Goal: Task Accomplishment & Management: Manage account settings

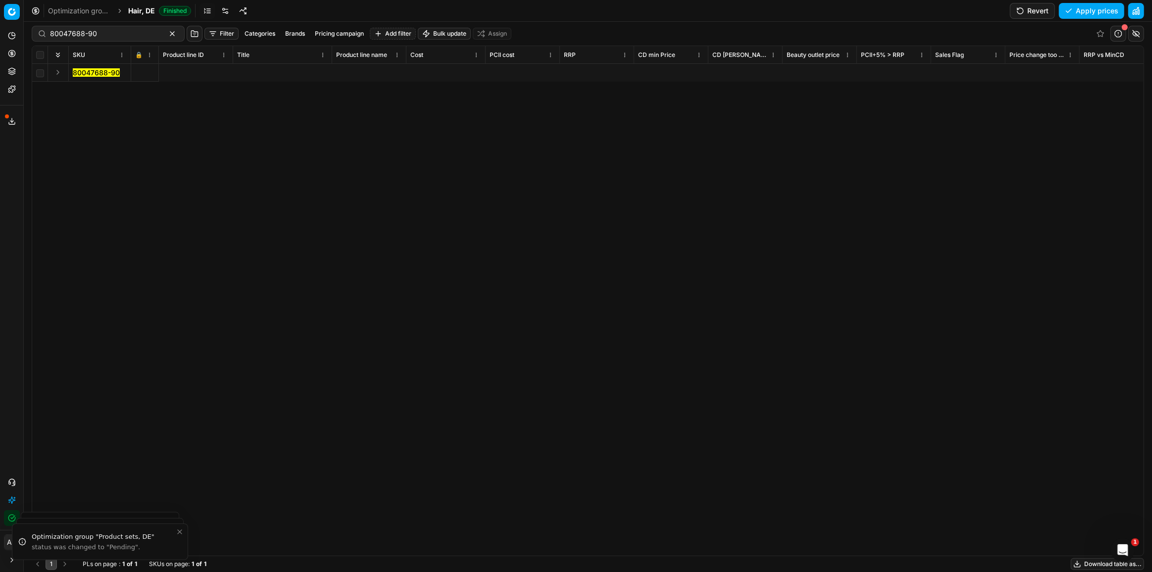
scroll to position [0, 2777]
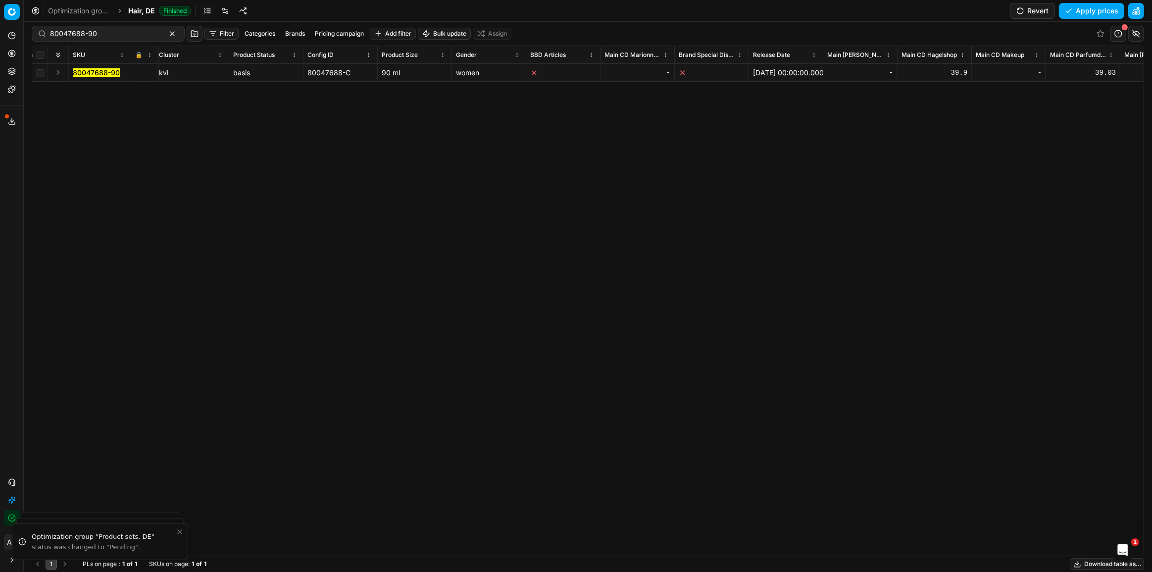
click at [139, 6] on span "Hair, DE" at bounding box center [141, 11] width 27 height 10
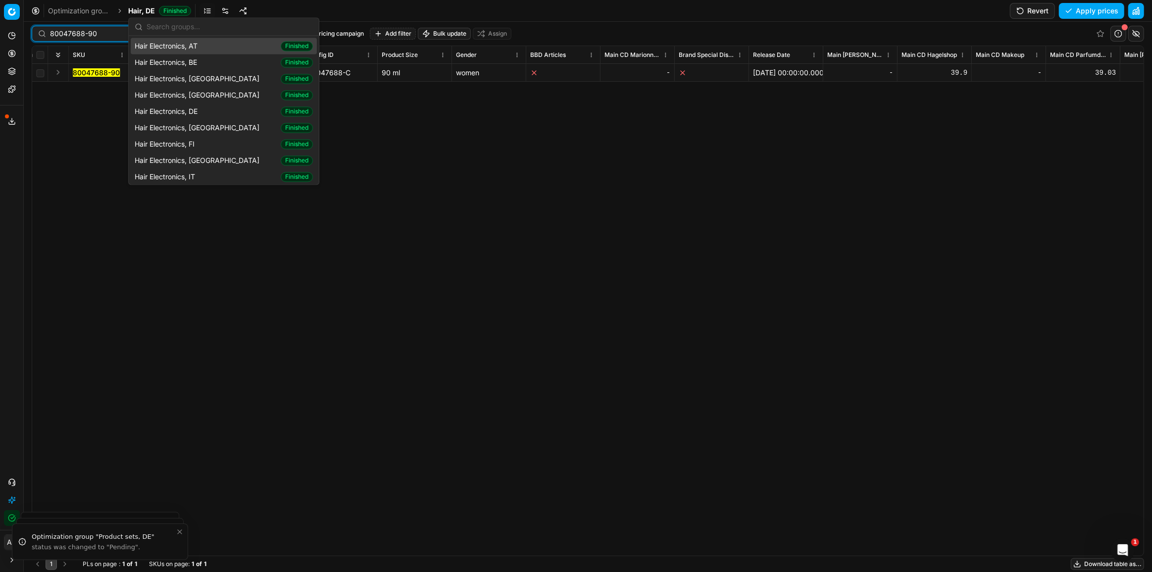
click at [103, 35] on input "80047688-90" at bounding box center [104, 34] width 108 height 10
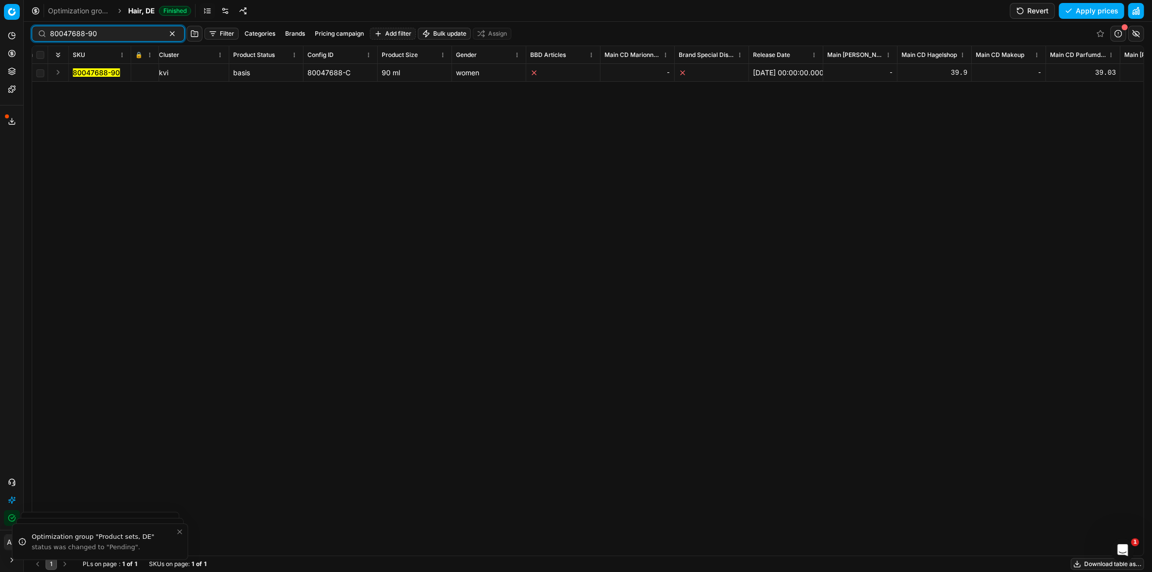
drag, startPoint x: 103, startPoint y: 35, endPoint x: 8, endPoint y: 35, distance: 95.1
click at [8, 35] on div "Pricing platform Analytics Pricing Product portfolio Templates Export service 2…" at bounding box center [576, 286] width 1152 height 572
paste input "90015733-0024534"
type input "90015733-0024534"
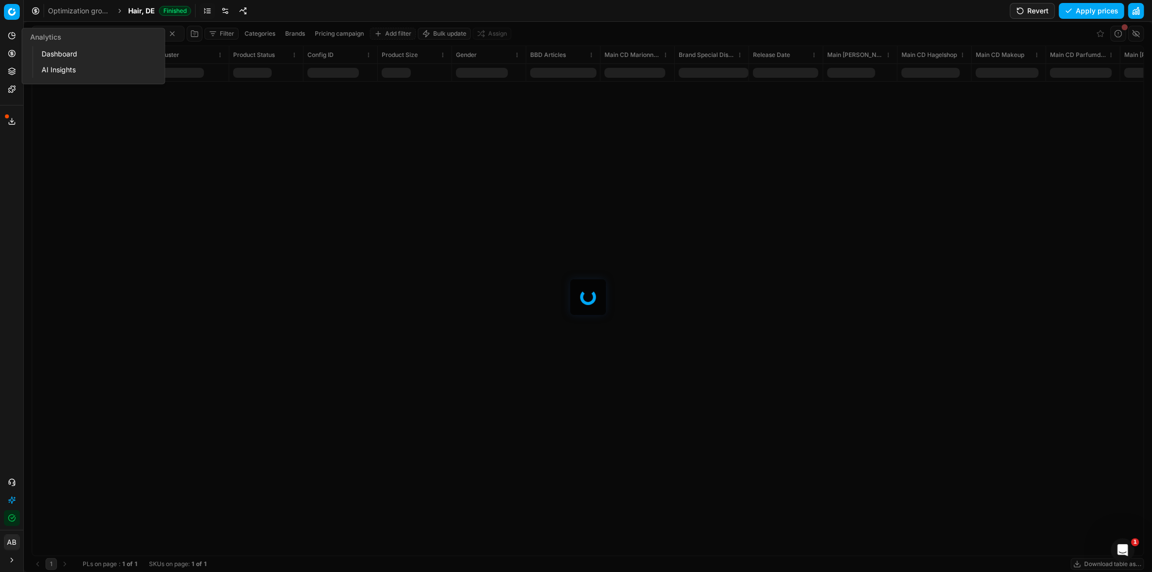
click at [94, 119] on div at bounding box center [588, 297] width 1128 height 550
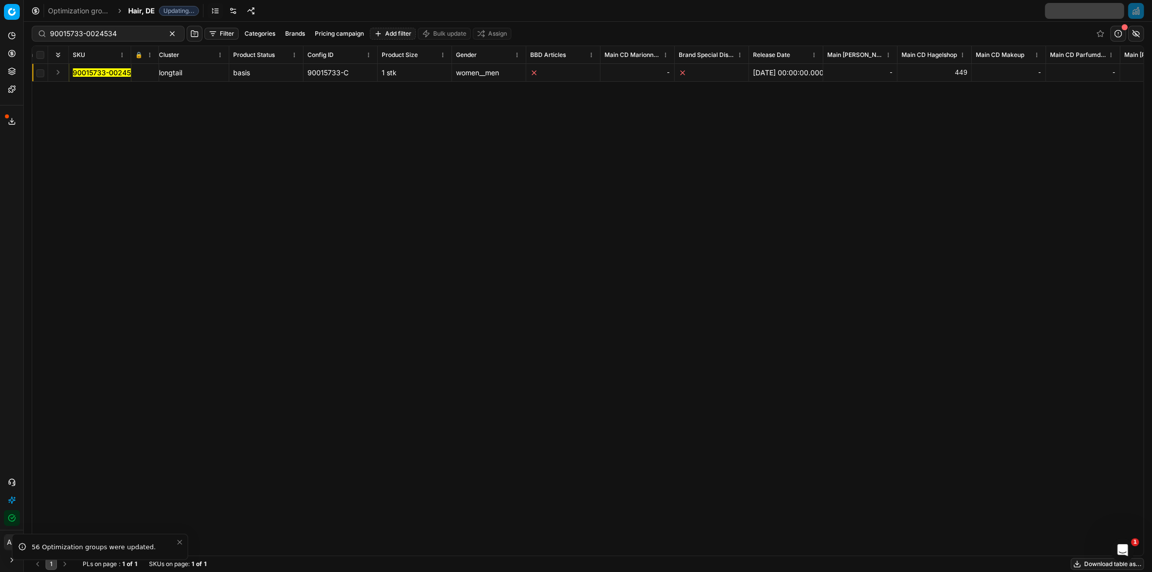
click at [460, 557] on div "1 PLs on page : 1 of 1 SKUs on page : 1 of 1 Download table as..." at bounding box center [588, 564] width 1113 height 16
click at [462, 556] on div "SKU 🔒 Product line ID Title Product line name Cost PCII cost RRP CD min Price C…" at bounding box center [588, 301] width 1113 height 510
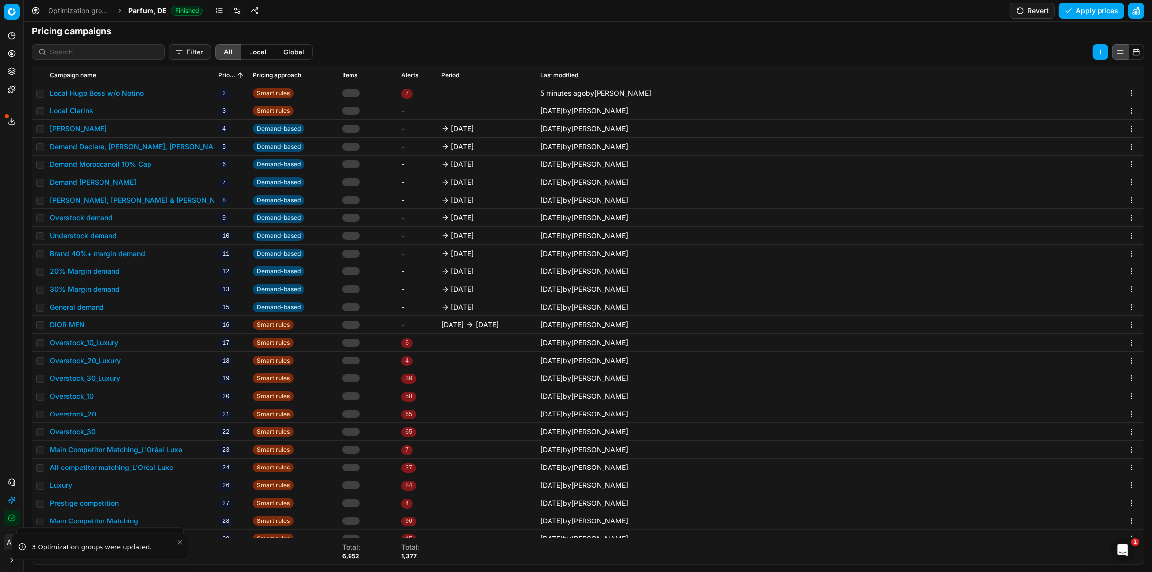
scroll to position [142, 0]
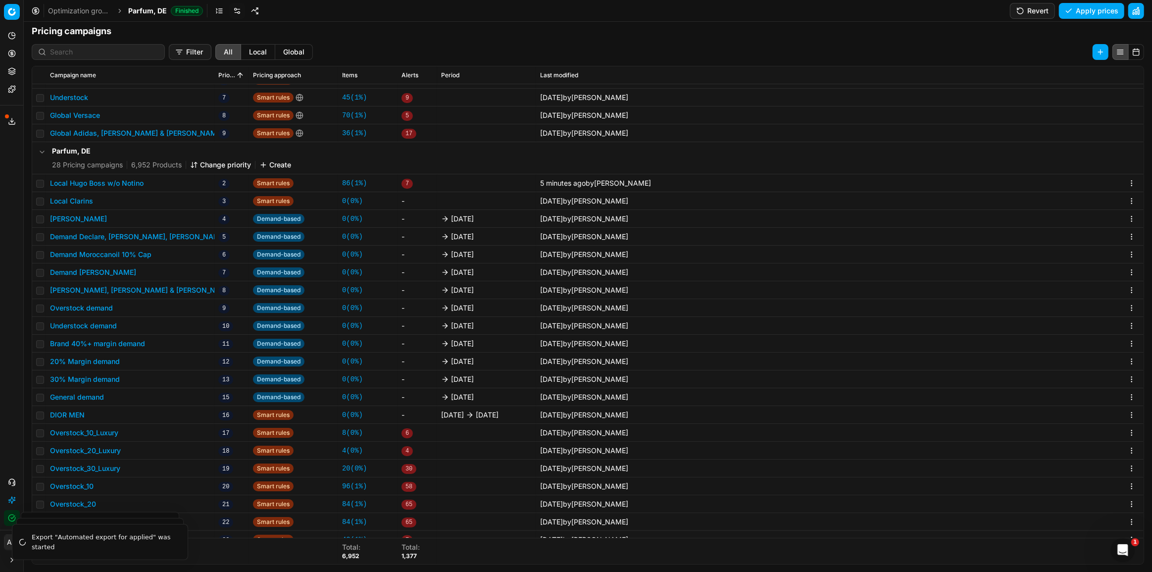
click at [126, 183] on button "Local Hugo Boss w/o Notino" at bounding box center [97, 183] width 94 height 10
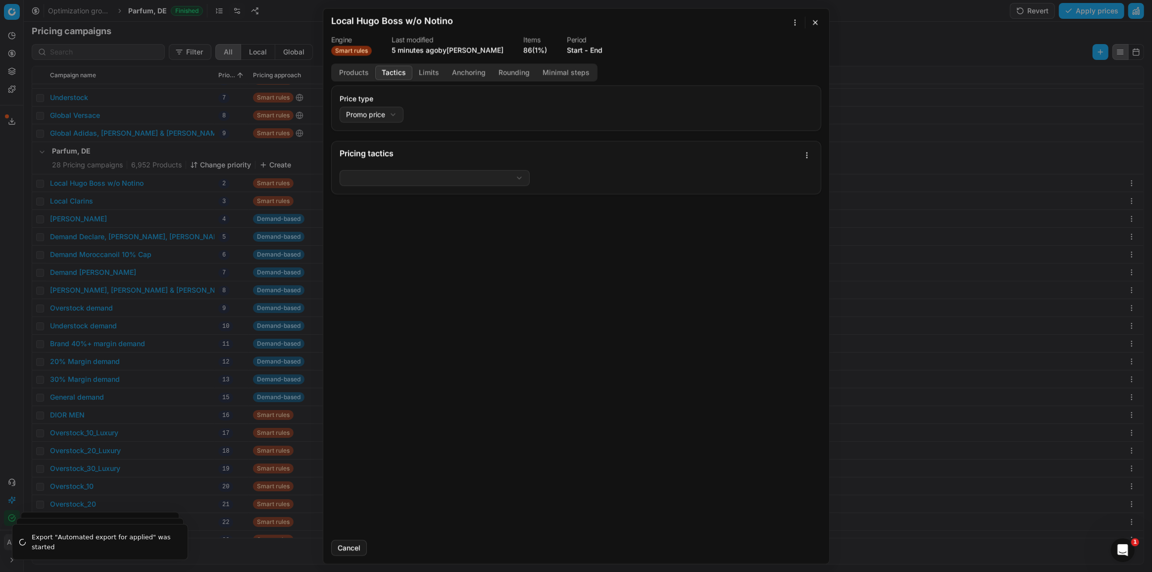
click at [400, 73] on button "Tactics" at bounding box center [393, 72] width 37 height 14
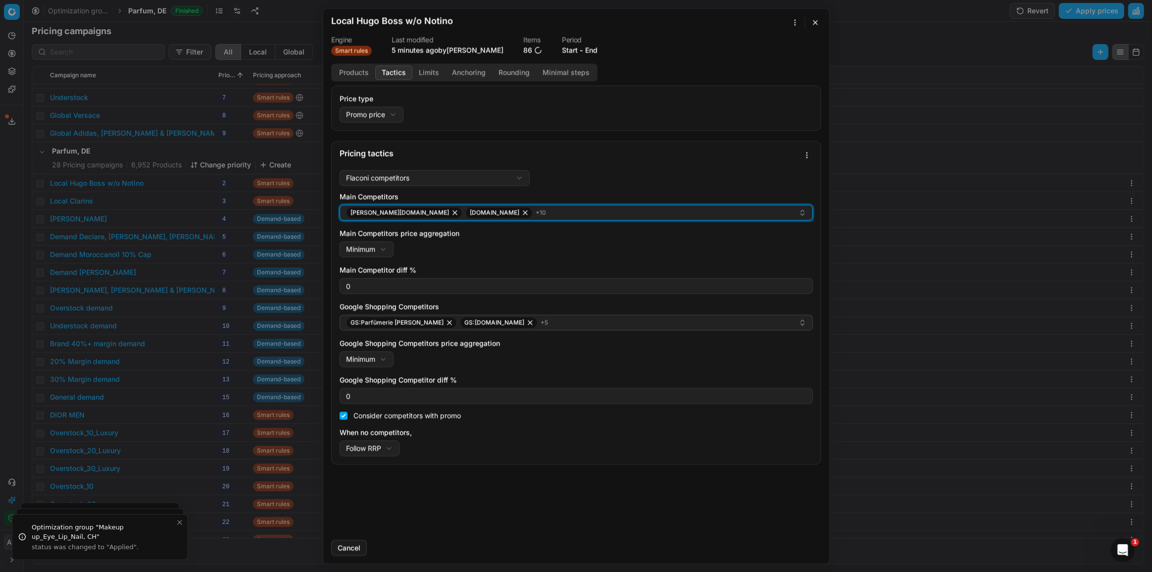
click at [496, 212] on div "pieper.de parfumdreams.de + 10" at bounding box center [572, 212] width 453 height 12
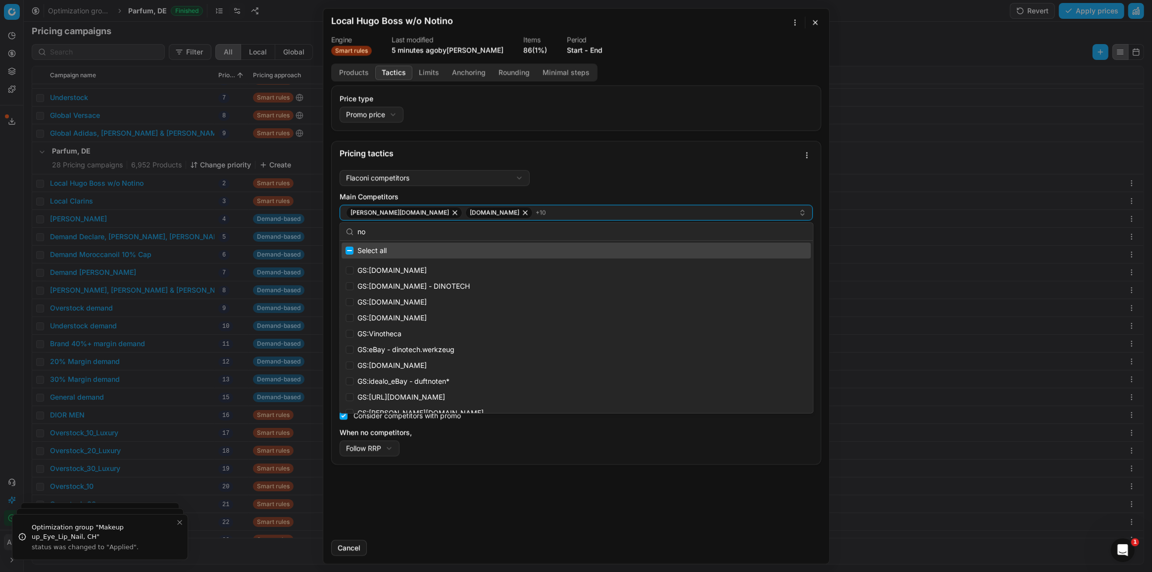
type input "n"
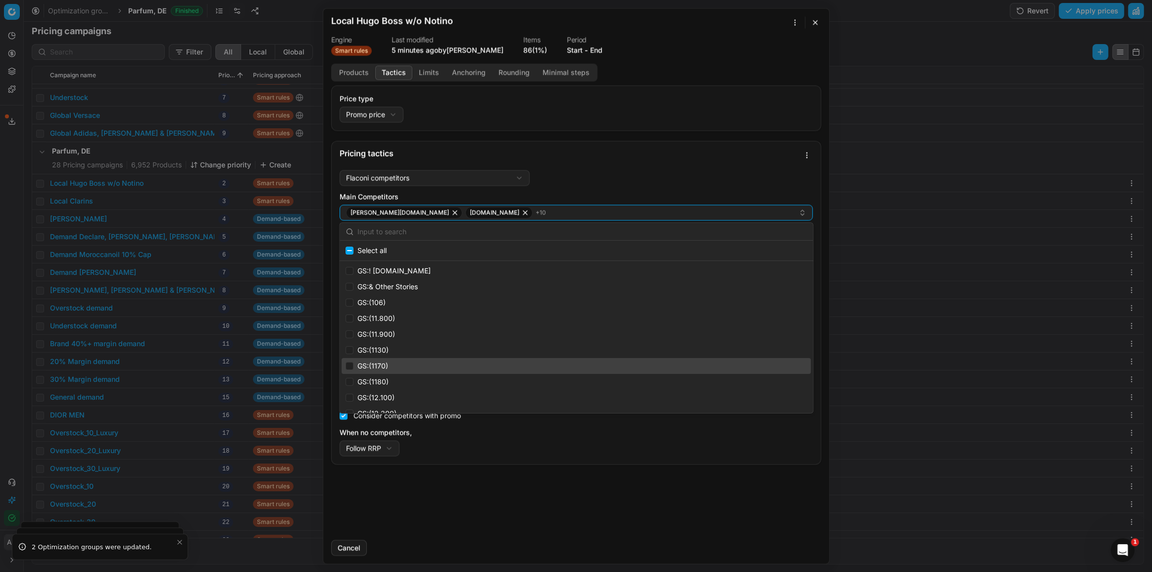
click at [910, 410] on div "We are saving PC settings. Please wait, it should take a few minutes Local Hugo…" at bounding box center [576, 286] width 1152 height 572
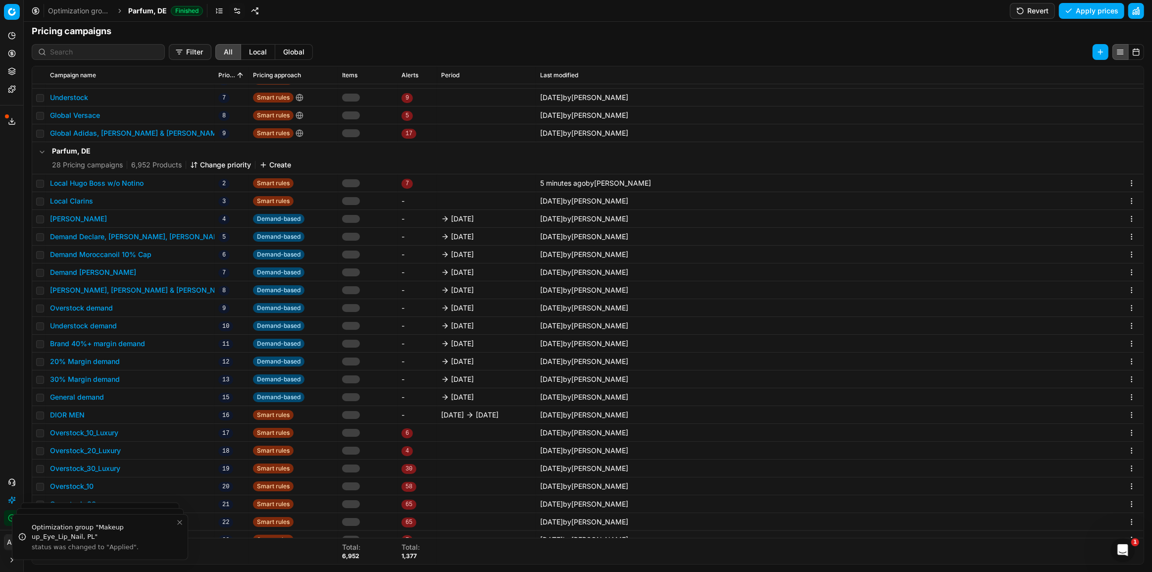
click at [125, 179] on button "Local Hugo Boss w/o Notino" at bounding box center [97, 183] width 94 height 10
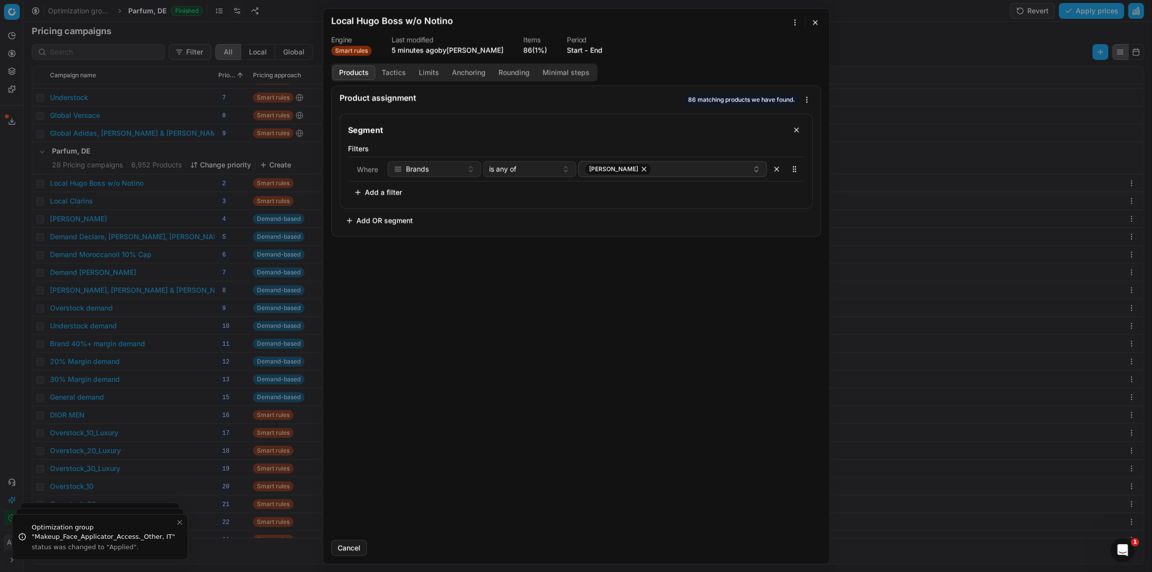
click at [397, 76] on button "Tactics" at bounding box center [393, 72] width 37 height 14
click at [347, 74] on button "Products" at bounding box center [354, 72] width 43 height 14
click at [383, 73] on button "Tactics" at bounding box center [393, 72] width 37 height 14
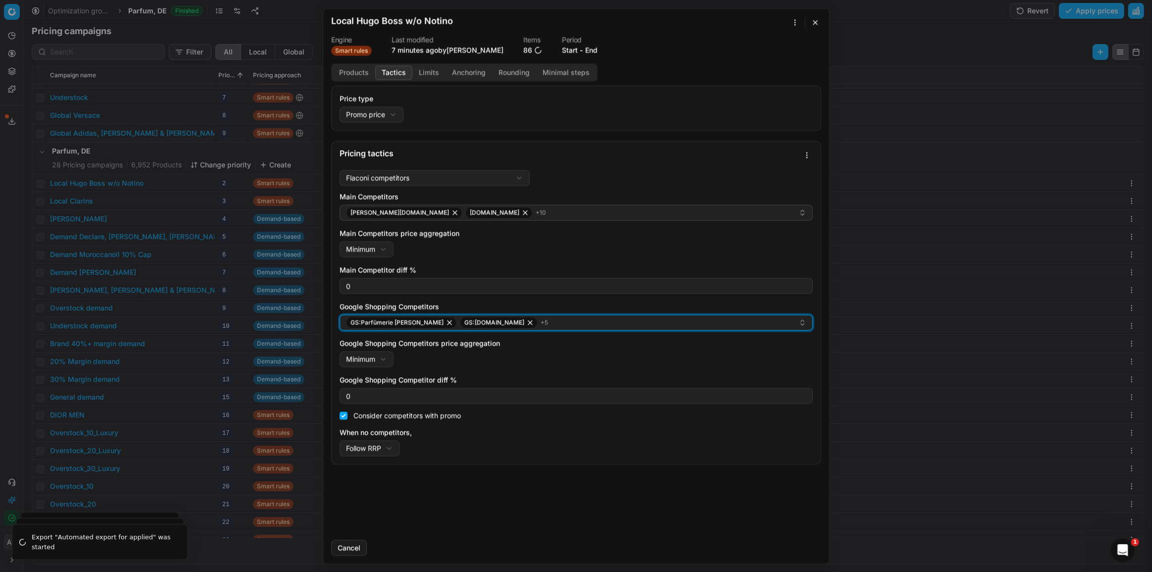
click at [555, 322] on div "GS:Parfümerie Pieper GS:parfumdreams.DE + 5" at bounding box center [572, 322] width 453 height 12
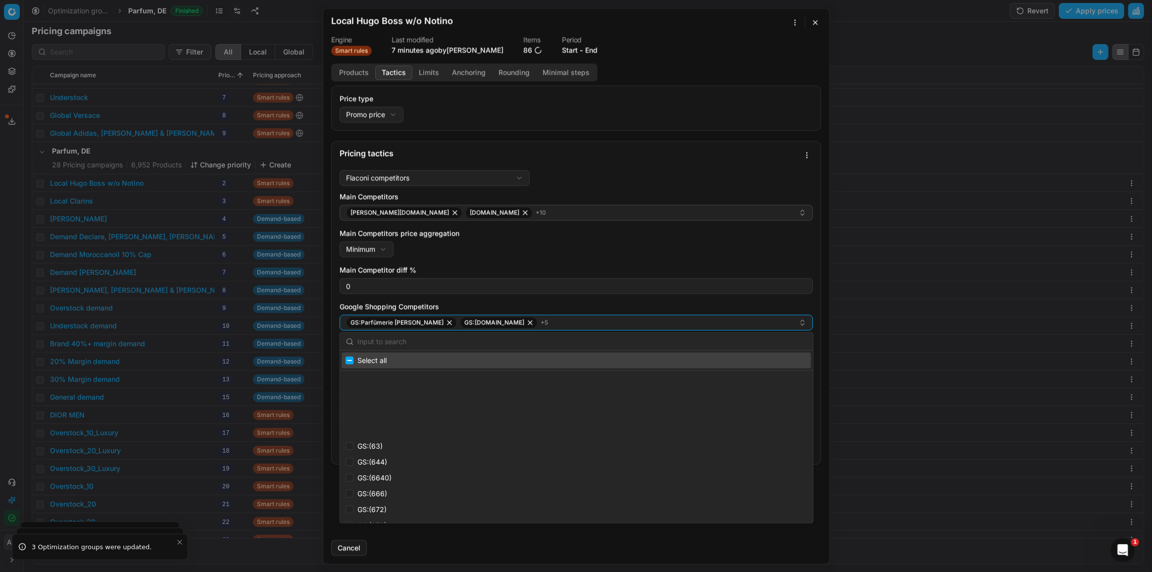
scroll to position [1350, 0]
click at [409, 342] on input "text" at bounding box center [582, 341] width 450 height 20
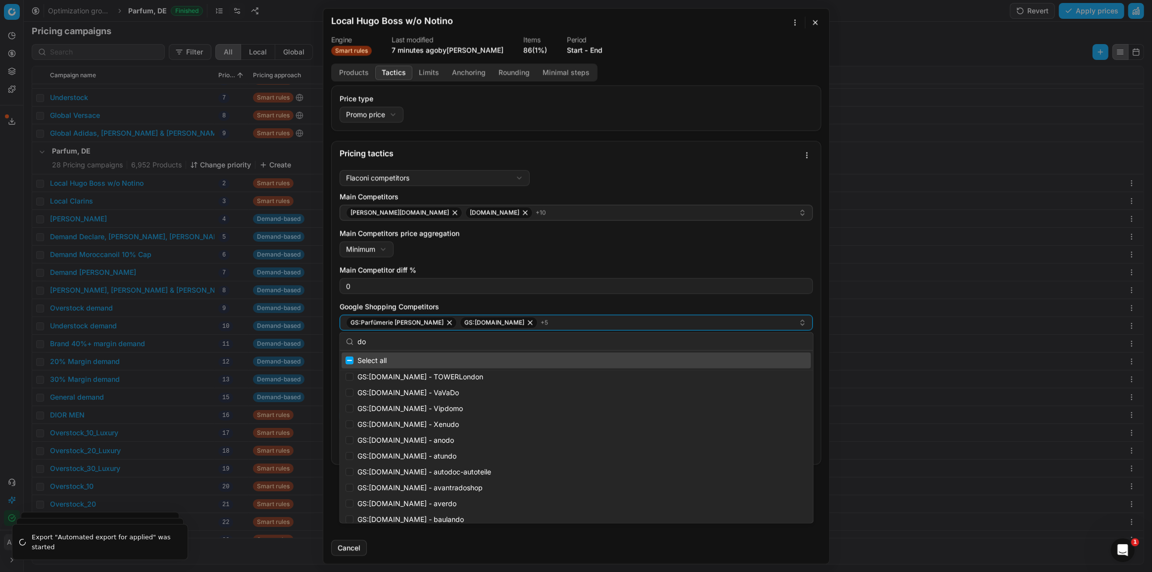
type input "dou"
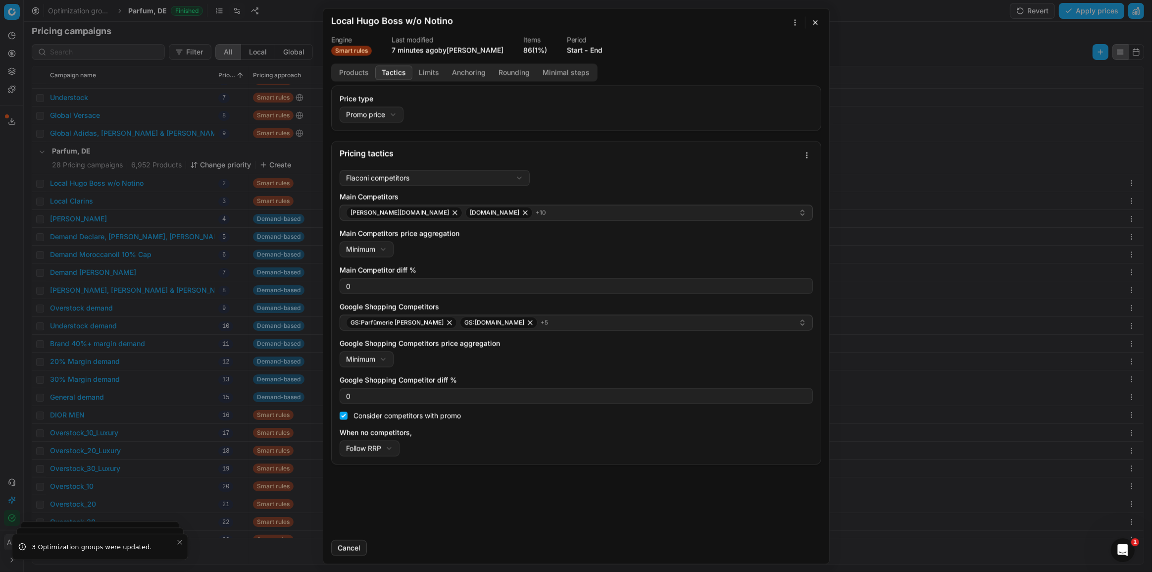
click at [358, 548] on button "Cancel" at bounding box center [349, 548] width 36 height 16
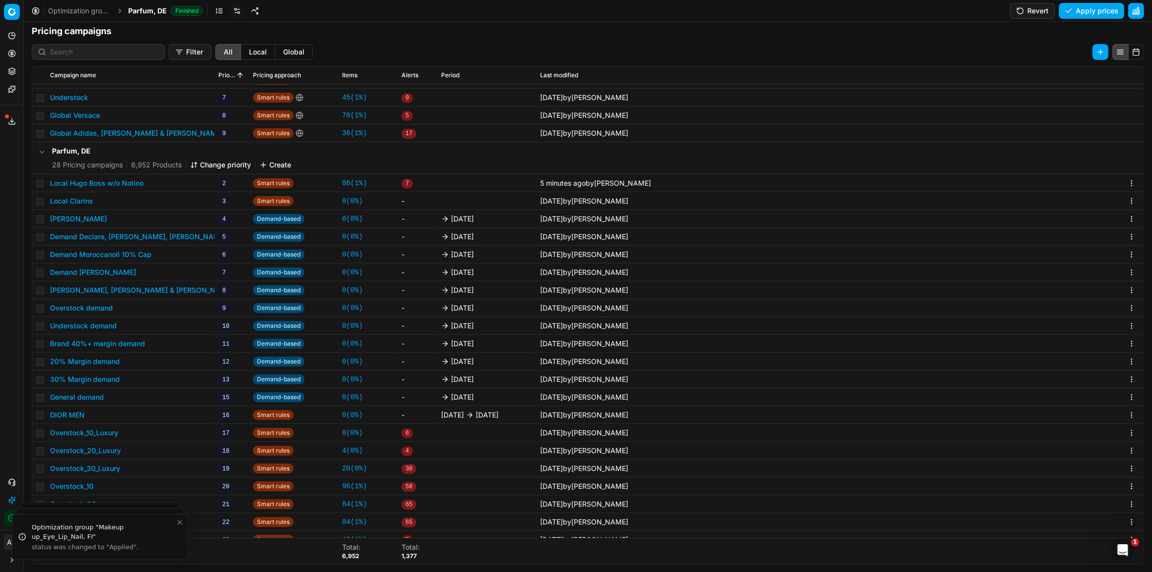
click at [153, 10] on span "Parfum, DE" at bounding box center [147, 11] width 39 height 10
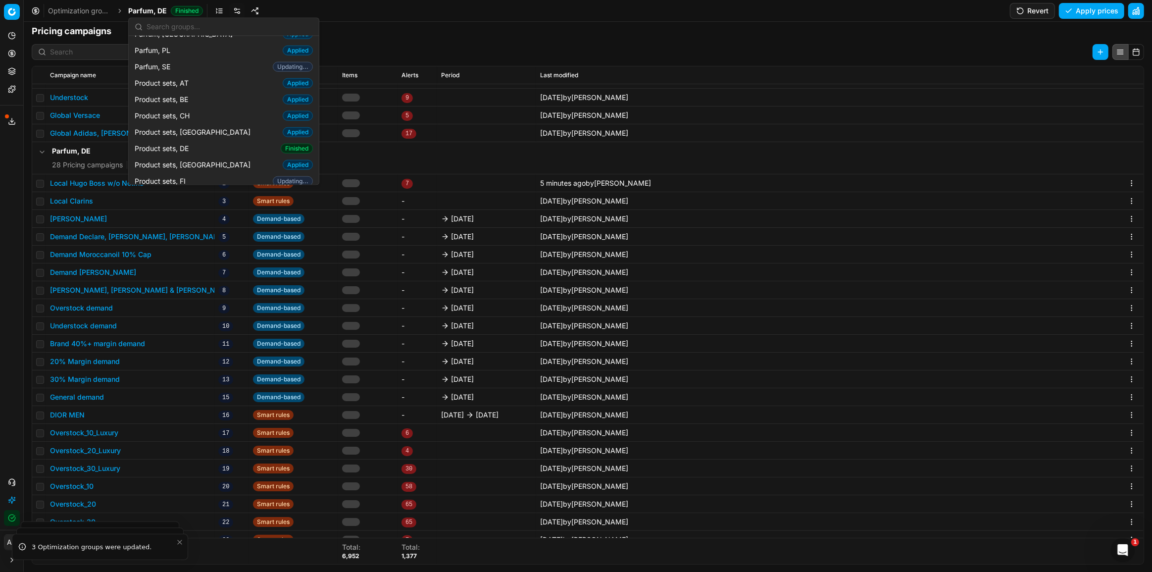
scroll to position [1080, 0]
click at [185, 157] on span "Product sets, DE" at bounding box center [164, 162] width 58 height 10
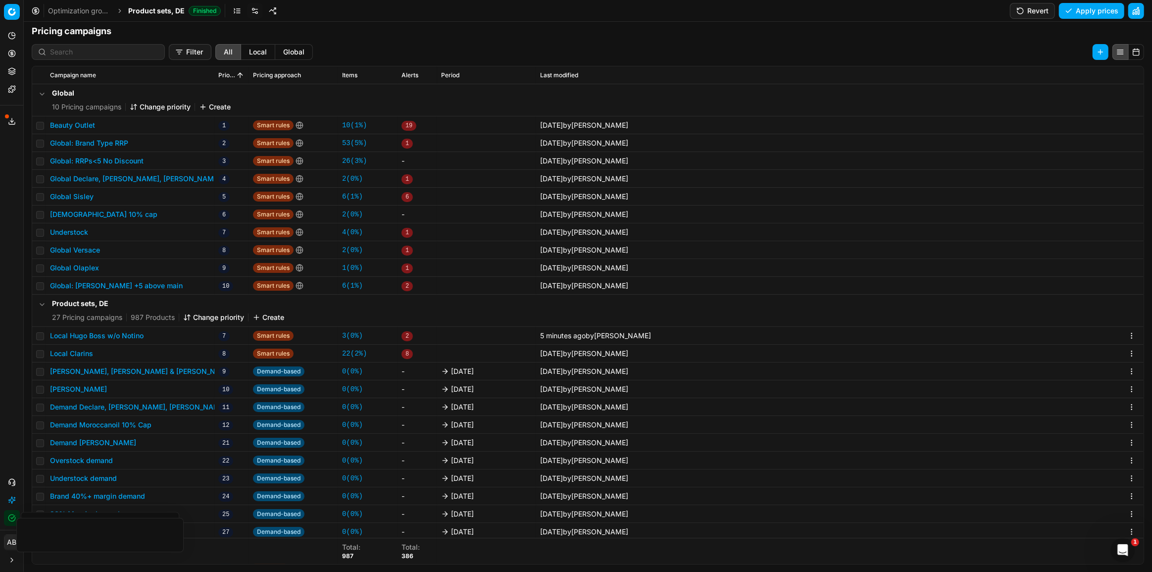
click at [141, 335] on button "Local Hugo Boss w/o Notino" at bounding box center [97, 336] width 94 height 10
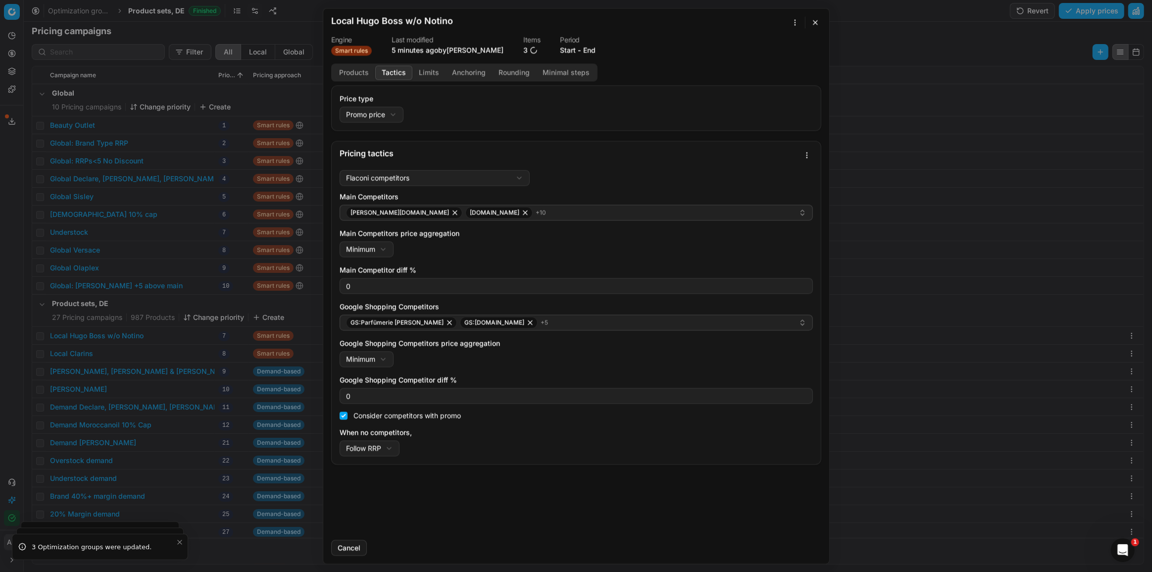
click at [392, 74] on button "Tactics" at bounding box center [393, 72] width 37 height 14
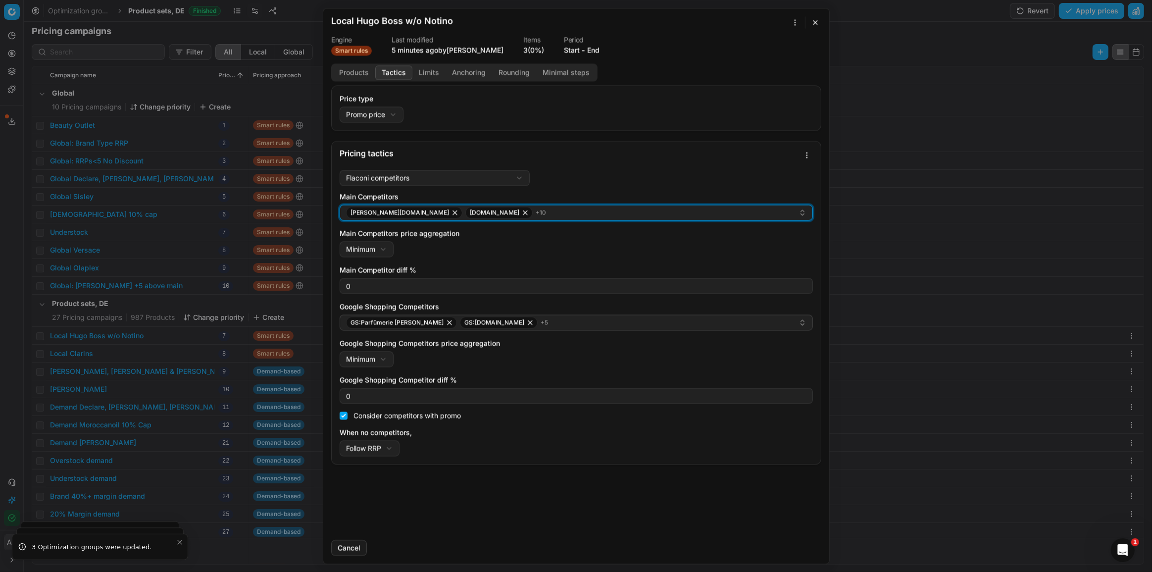
click at [536, 214] on span "+ 10" at bounding box center [541, 212] width 10 height 8
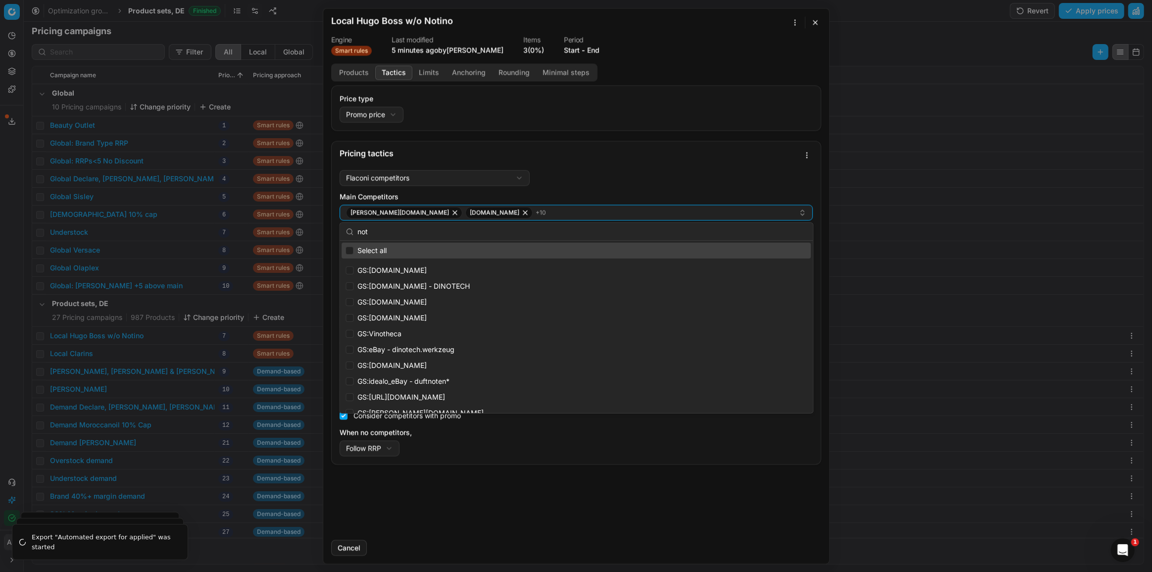
type input "noti"
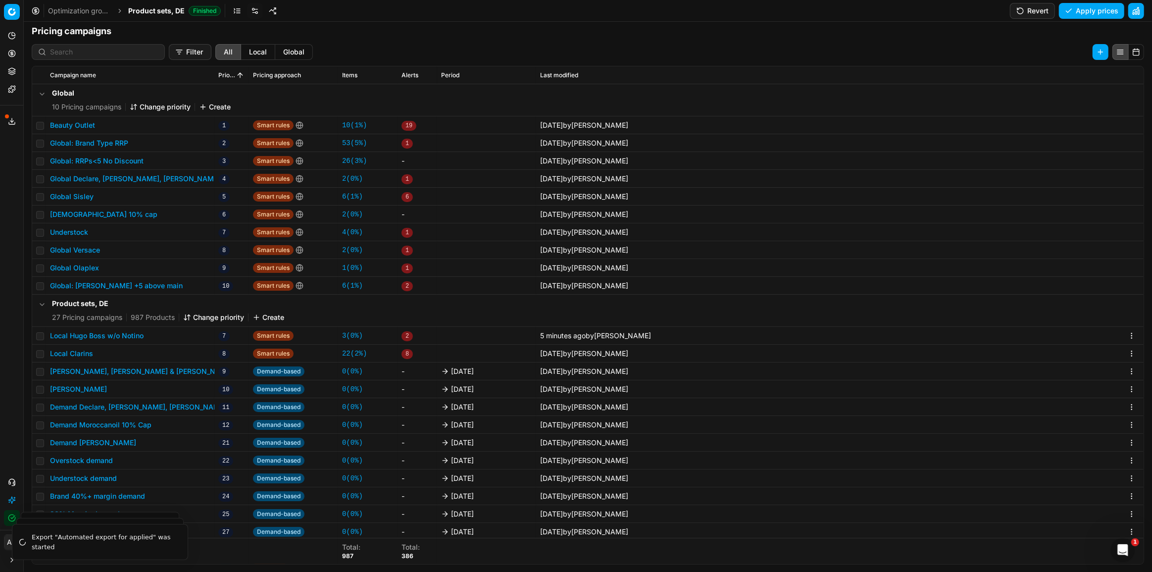
click at [279, 304] on div "We are saving PC settings. Please wait, it should take a few minutes Local Hugo…" at bounding box center [576, 286] width 1152 height 572
click at [159, 7] on span "Product sets, DE" at bounding box center [156, 11] width 56 height 10
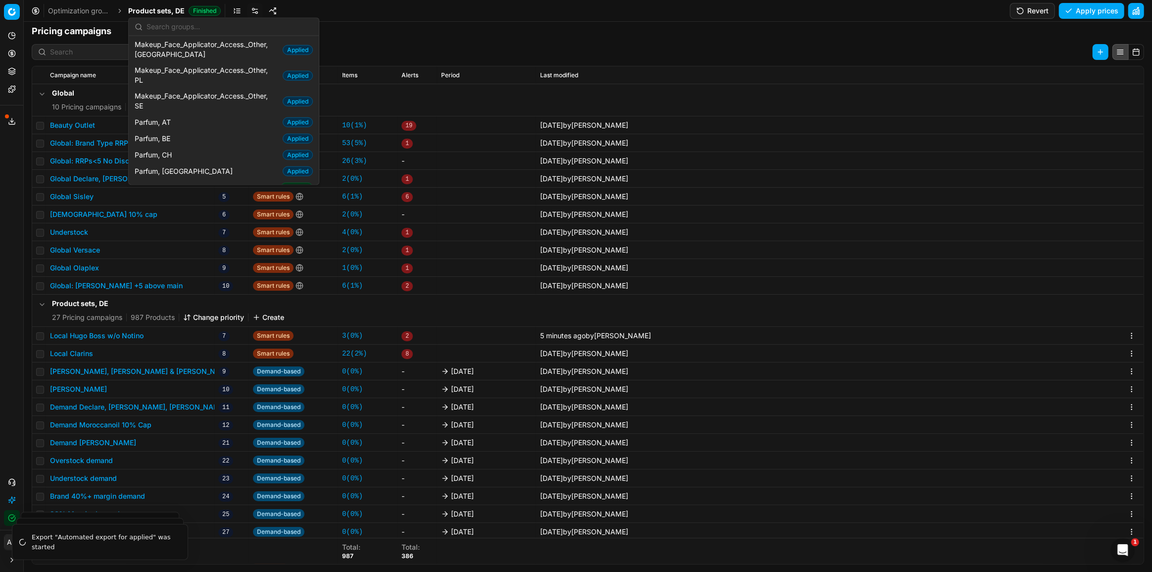
scroll to position [900, 0]
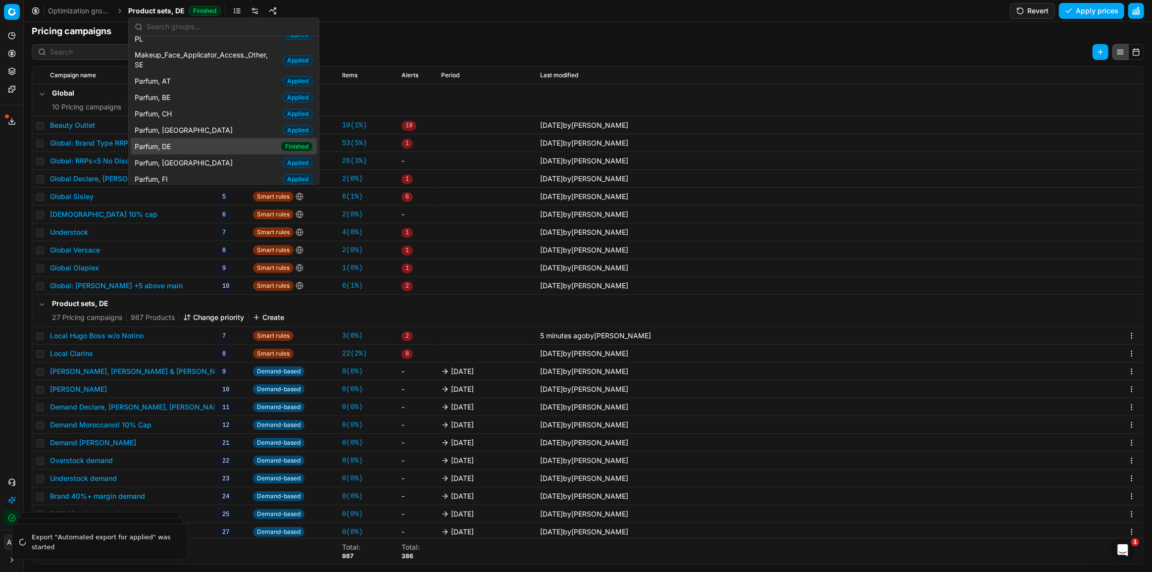
click at [201, 138] on div "Parfum, DE Finished" at bounding box center [224, 146] width 186 height 16
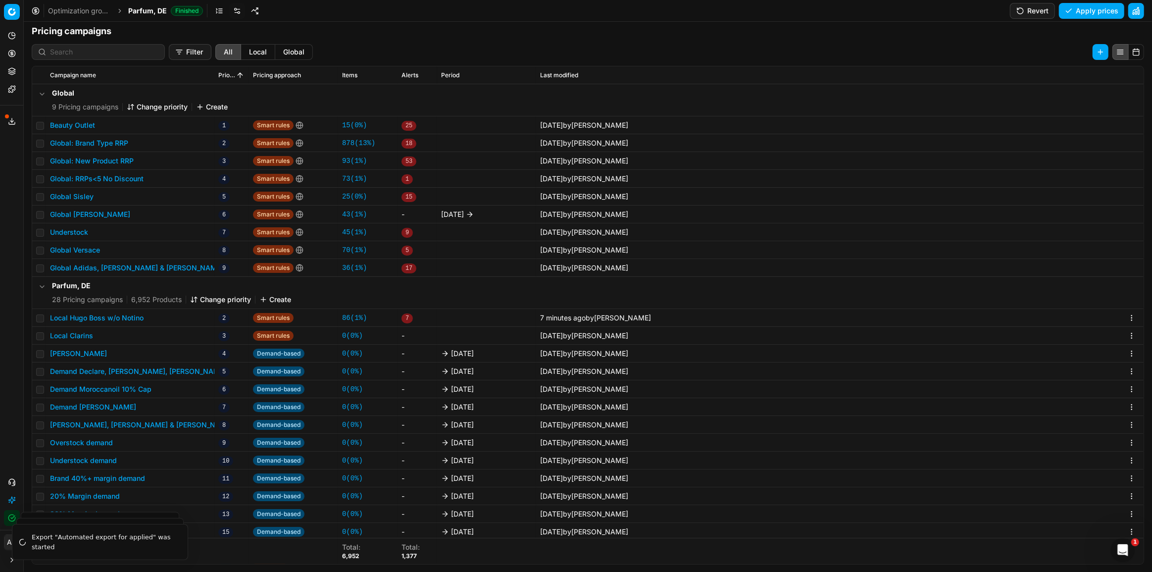
scroll to position [45, 0]
